Goal: Information Seeking & Learning: Check status

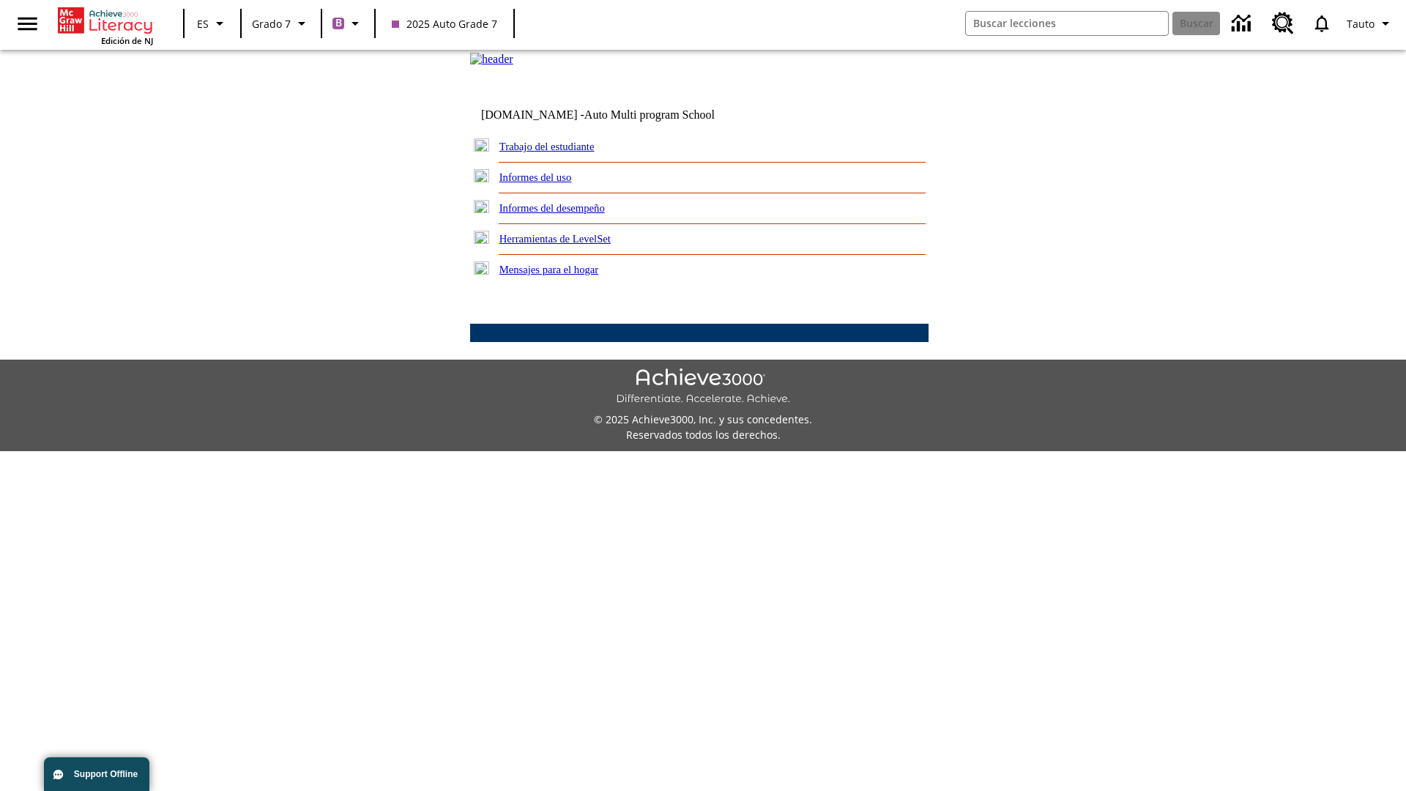
click at [571, 214] on link "Informes del desempeño" at bounding box center [551, 208] width 105 height 12
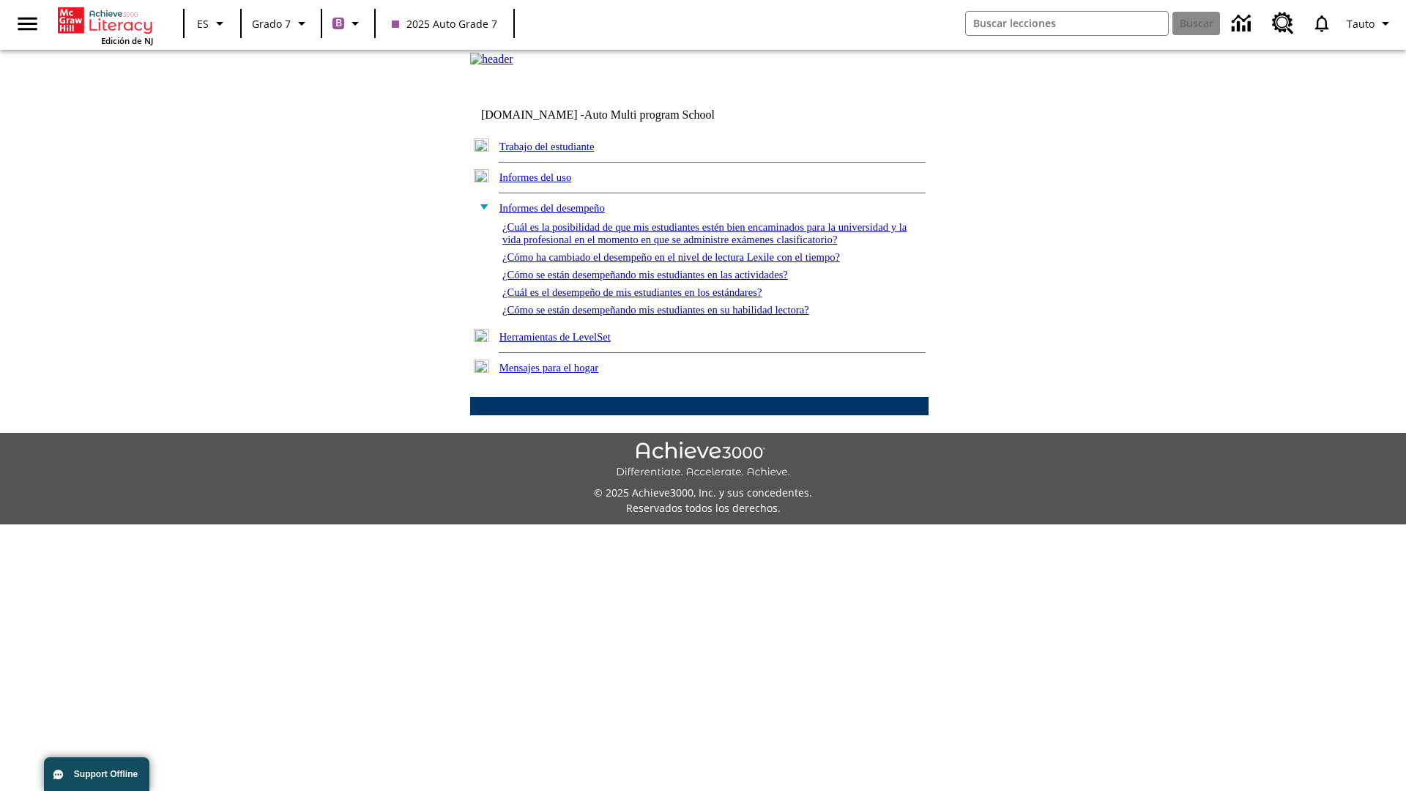
click at [682, 316] on link "¿Cómo se están desempeñando mis estudiantes en su habilidad lectora?" at bounding box center [655, 310] width 307 height 12
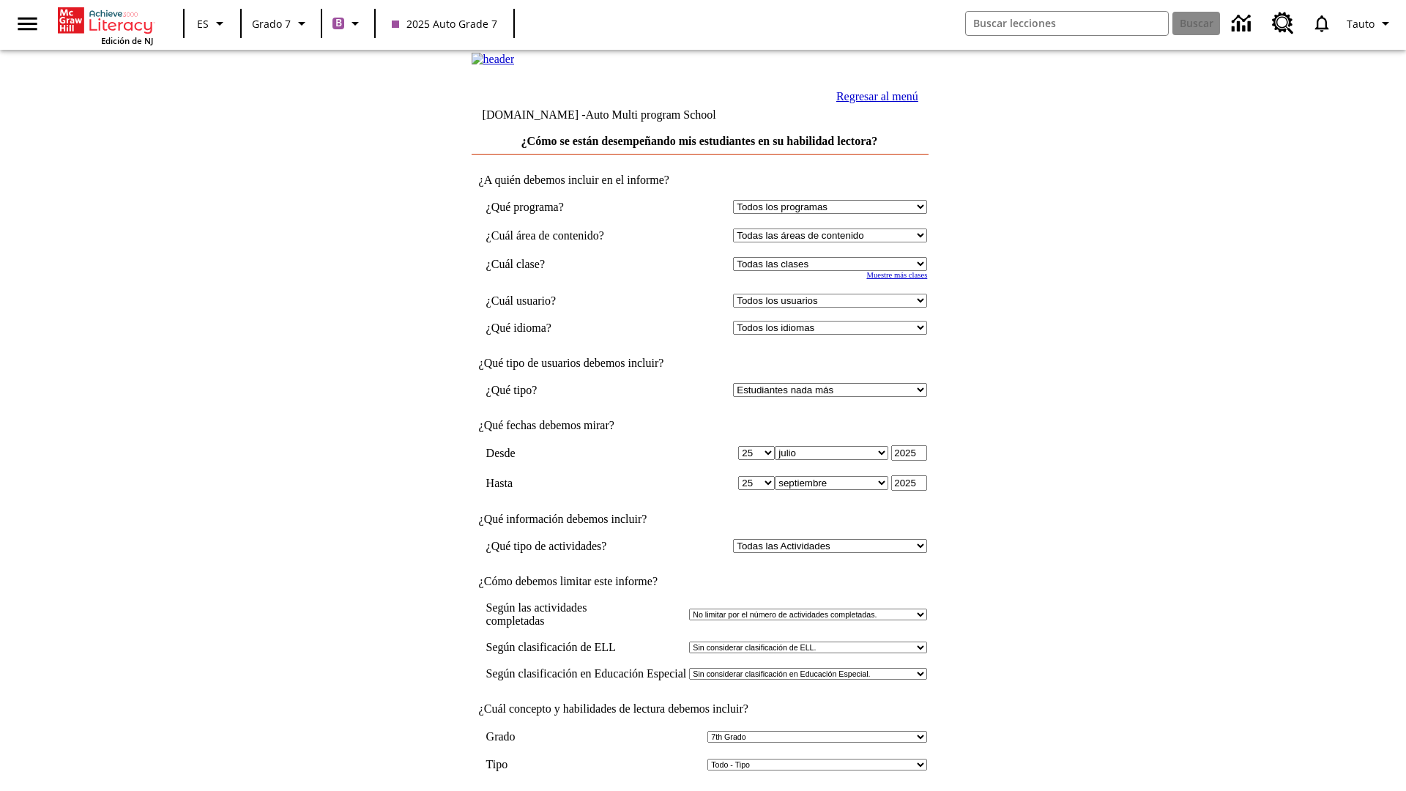
select select "3"
click at [700, 790] on input "Ver Informe" at bounding box center [699, 806] width 67 height 16
select select "2349292"
